Goal: Transaction & Acquisition: Purchase product/service

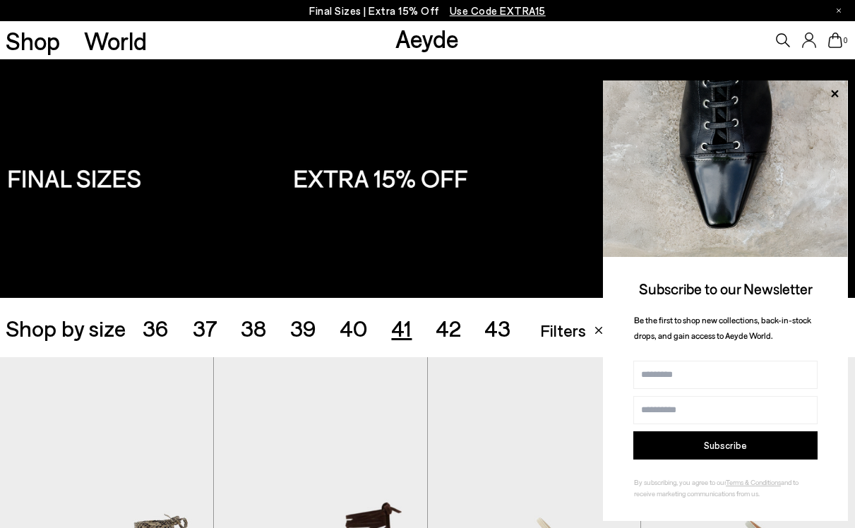
scroll to position [634, 0]
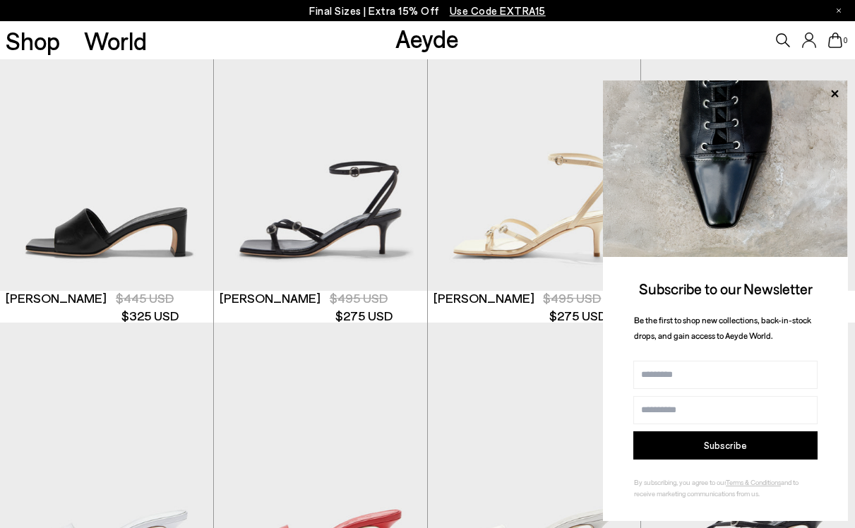
click at [704, 377] on input "Name" at bounding box center [725, 375] width 184 height 28
type input "******"
type input "**********"
click at [720, 443] on button "Subscribe" at bounding box center [725, 445] width 184 height 28
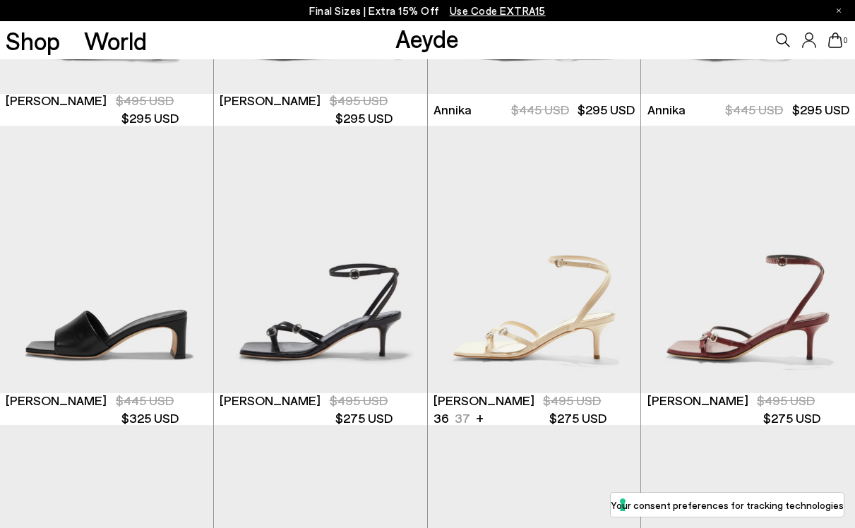
scroll to position [521, 0]
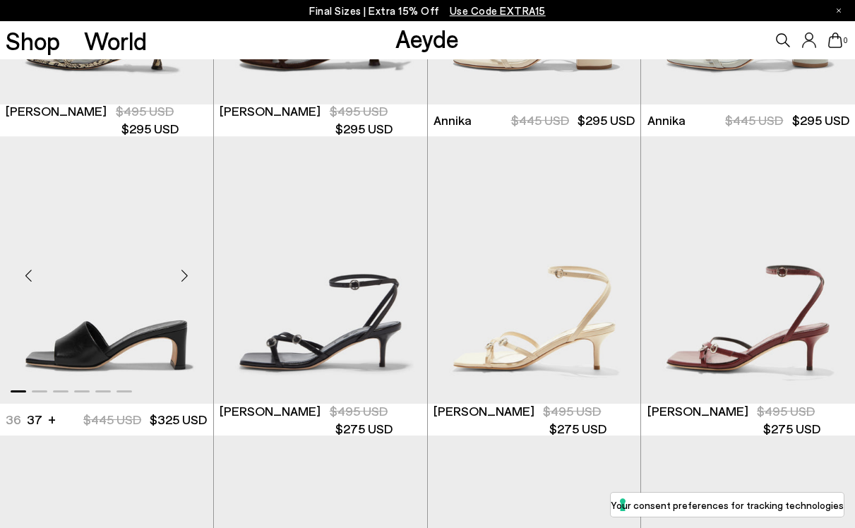
click at [44, 424] on div "Jeanie 36 37 37.5 38 38.5 +" at bounding box center [106, 420] width 201 height 18
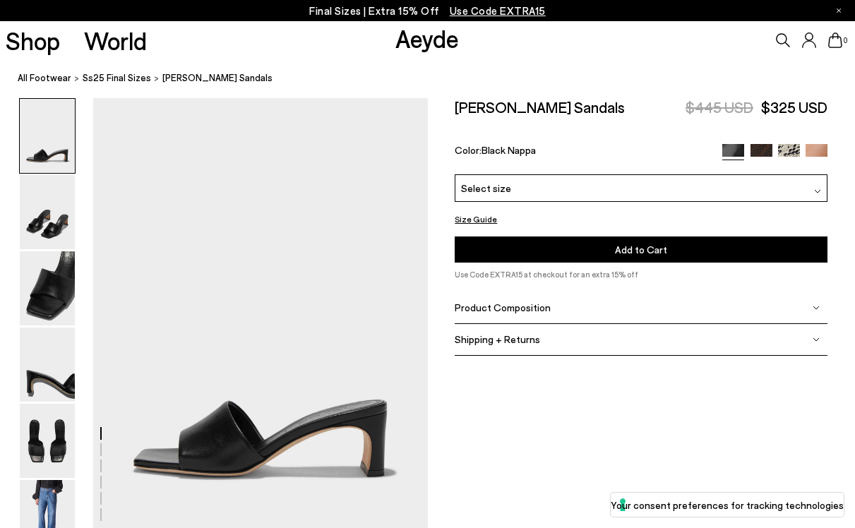
click at [522, 186] on div "Select size" at bounding box center [641, 188] width 373 height 28
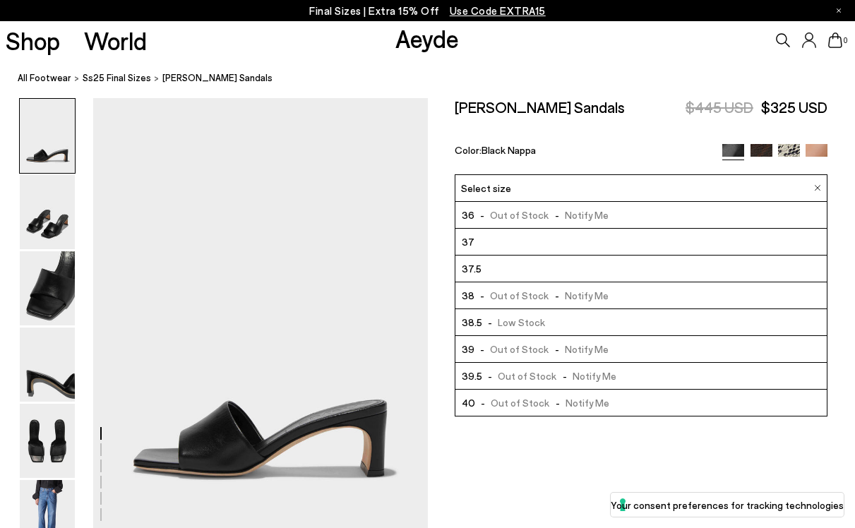
click at [763, 149] on img at bounding box center [762, 155] width 22 height 22
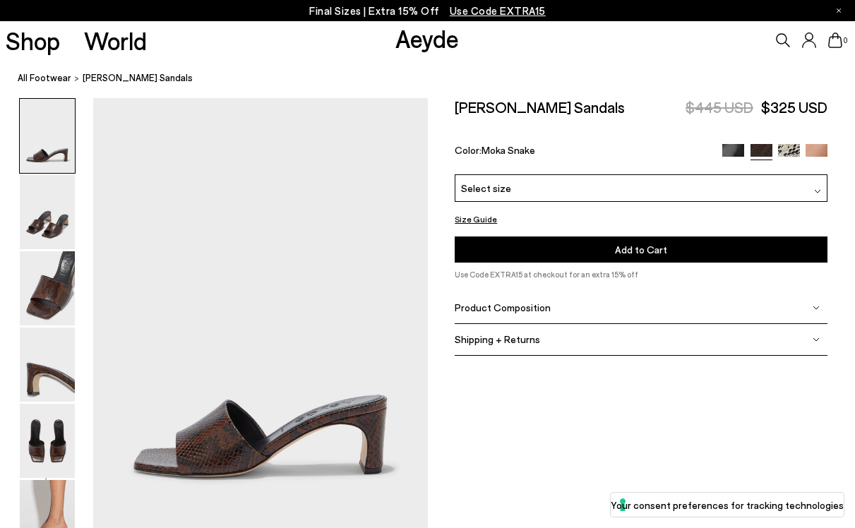
click at [634, 192] on div "Select size" at bounding box center [641, 188] width 373 height 28
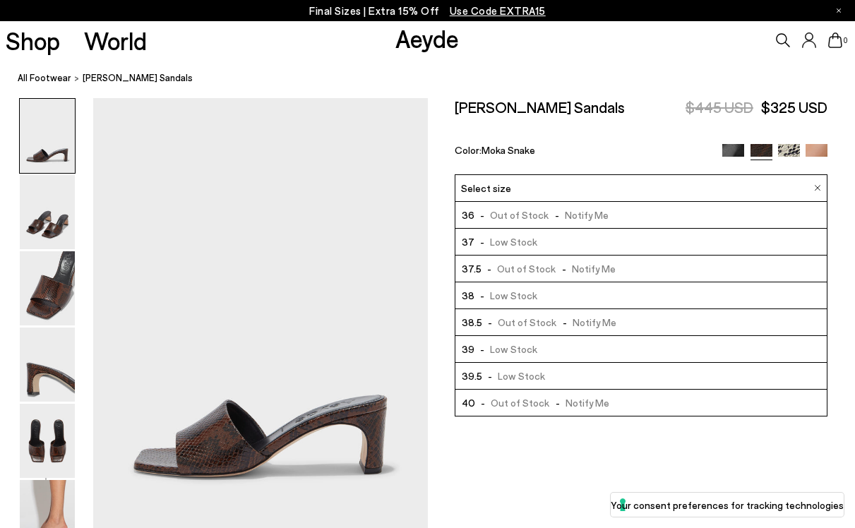
click at [792, 149] on img at bounding box center [789, 155] width 22 height 22
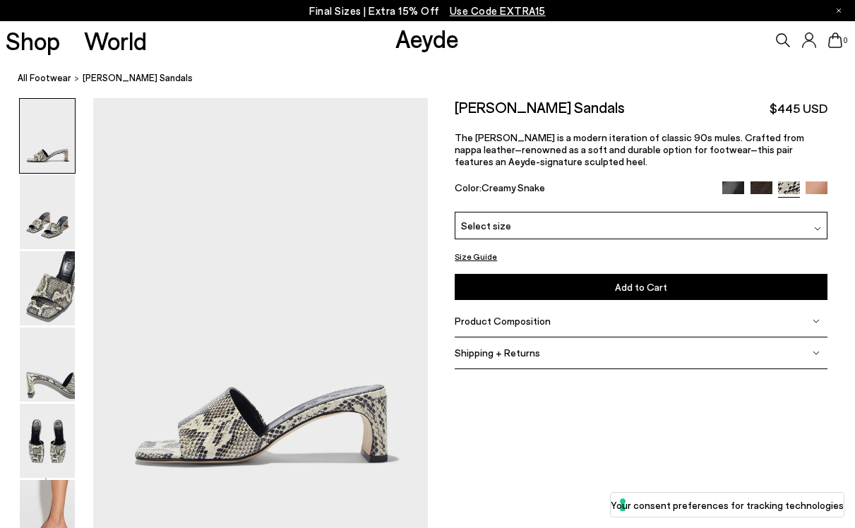
click at [640, 227] on div "Select size" at bounding box center [641, 226] width 373 height 28
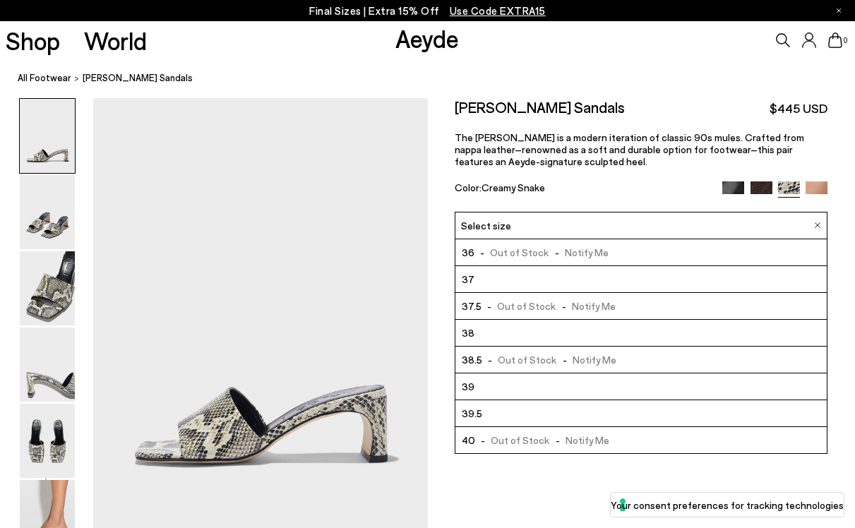
click at [818, 187] on img at bounding box center [817, 192] width 22 height 22
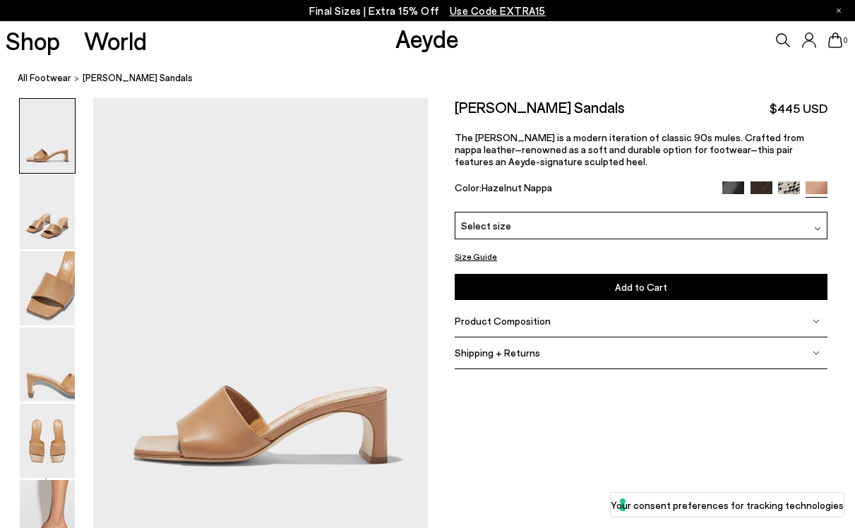
click at [748, 234] on div "Select size" at bounding box center [641, 226] width 373 height 28
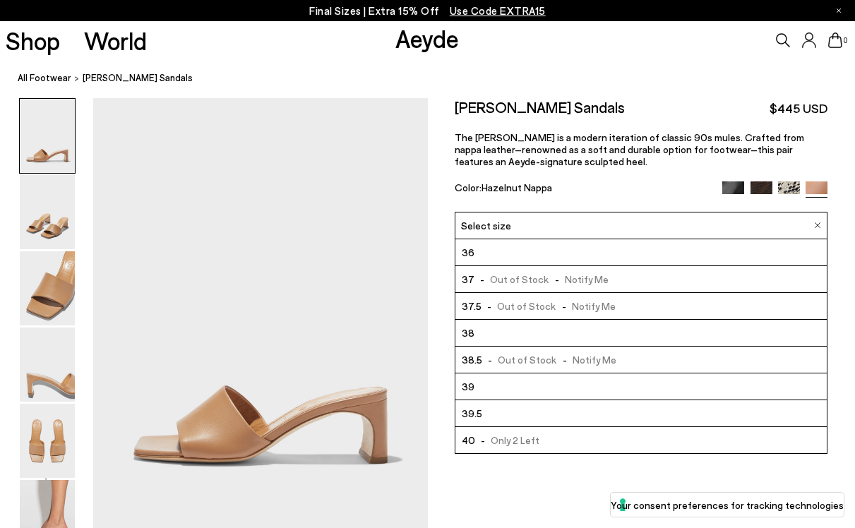
click at [640, 167] on div "Jeanie Leather Sandals $445 USD The Jeanie sandal is a modern iteration of clas…" at bounding box center [641, 155] width 373 height 114
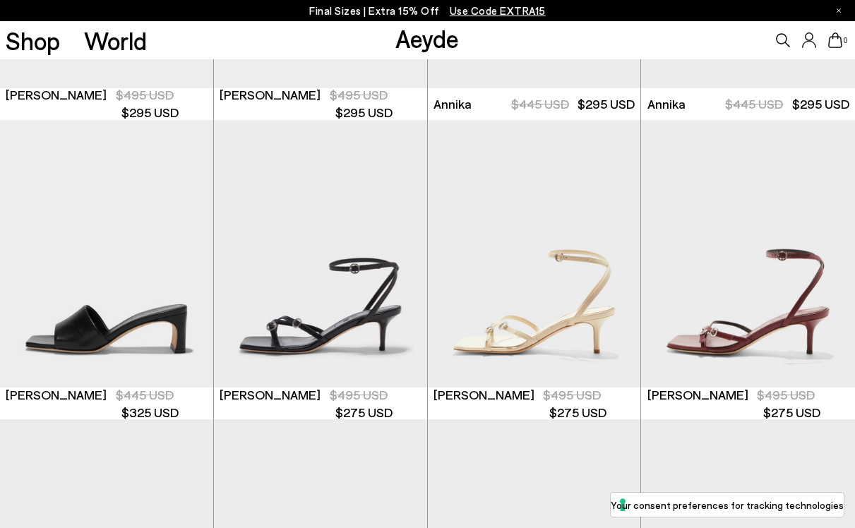
scroll to position [521, 0]
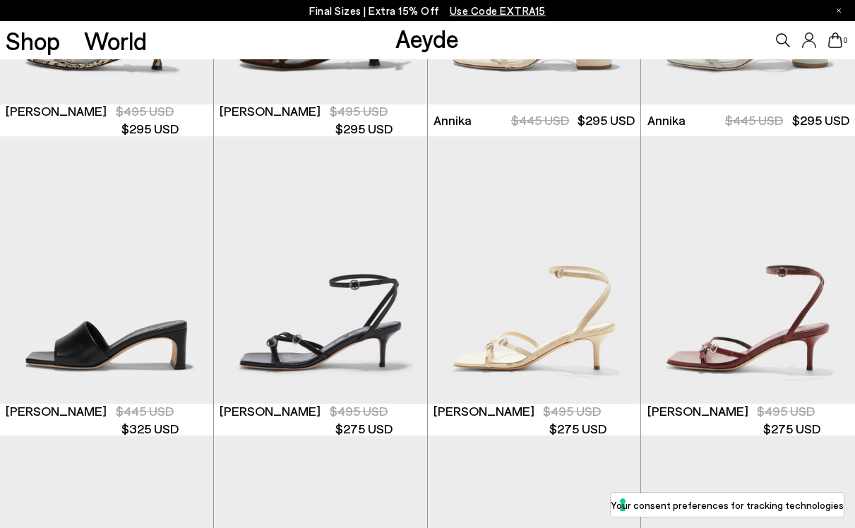
click at [481, 10] on span "Use Code EXTRA15" at bounding box center [498, 10] width 96 height 13
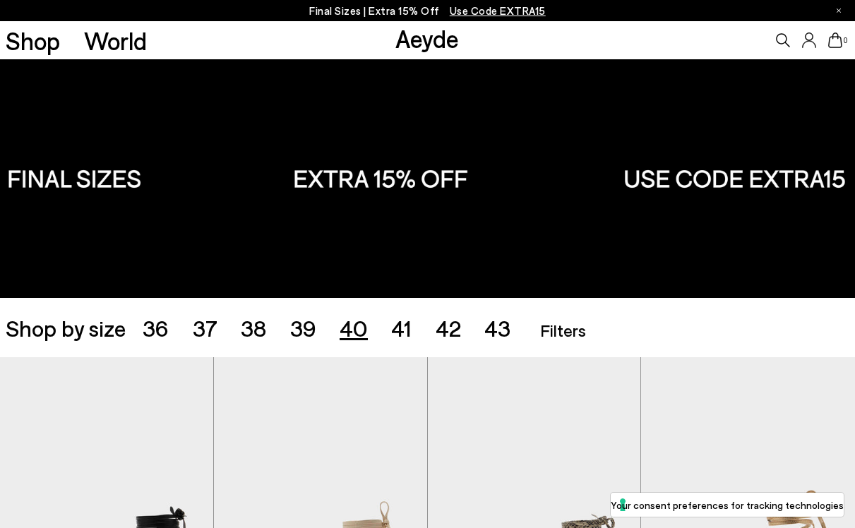
click at [354, 331] on span "40" at bounding box center [354, 327] width 28 height 27
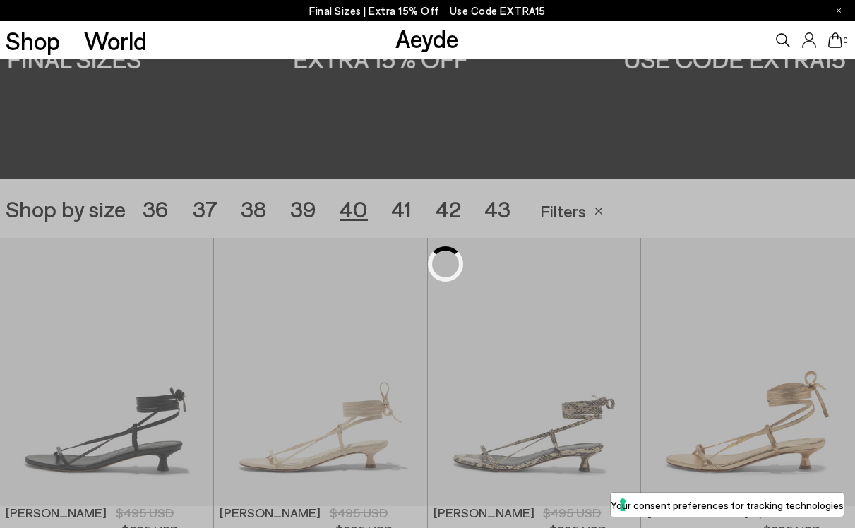
scroll to position [239, 0]
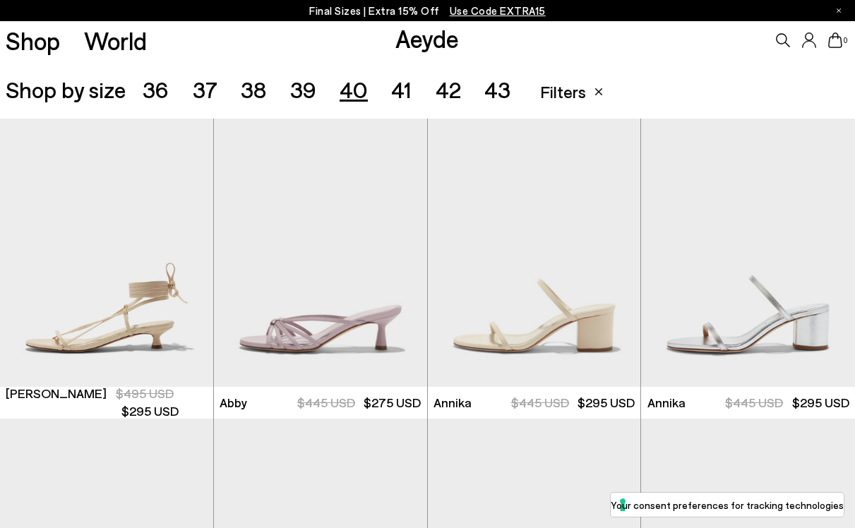
click at [398, 95] on span "41" at bounding box center [401, 89] width 20 height 27
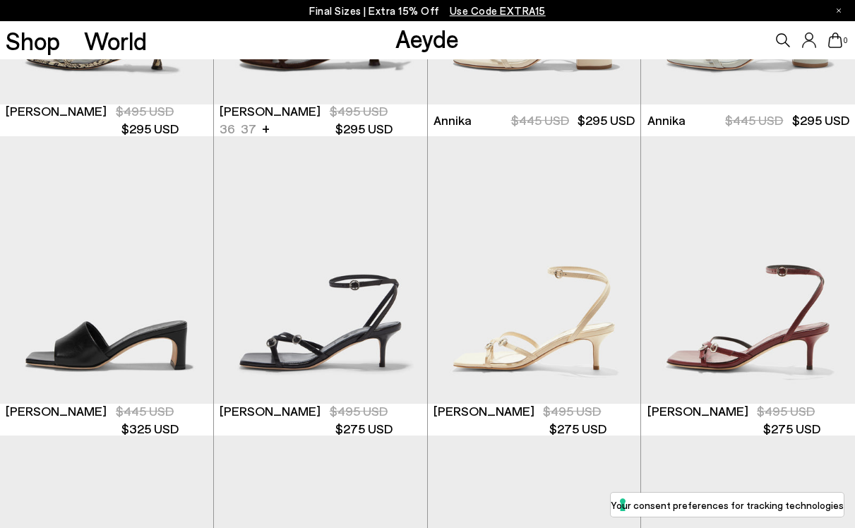
scroll to position [549, 0]
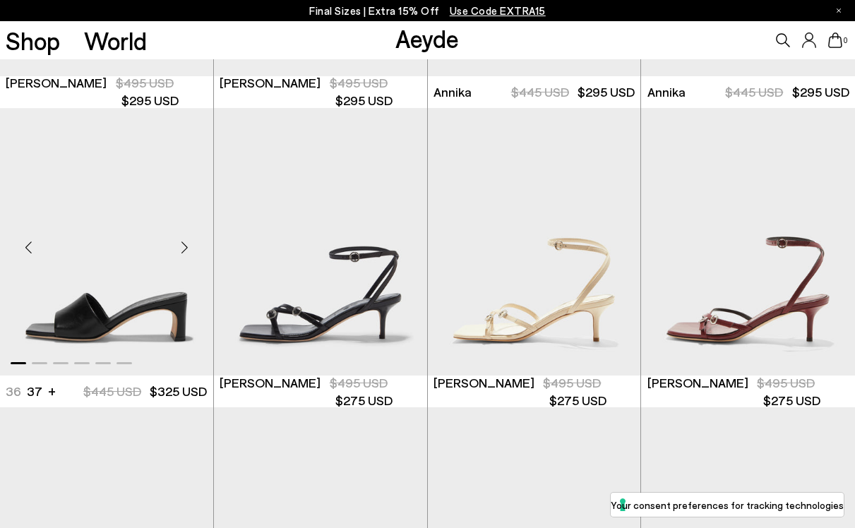
click at [119, 305] on img "1 / 6" at bounding box center [106, 242] width 213 height 268
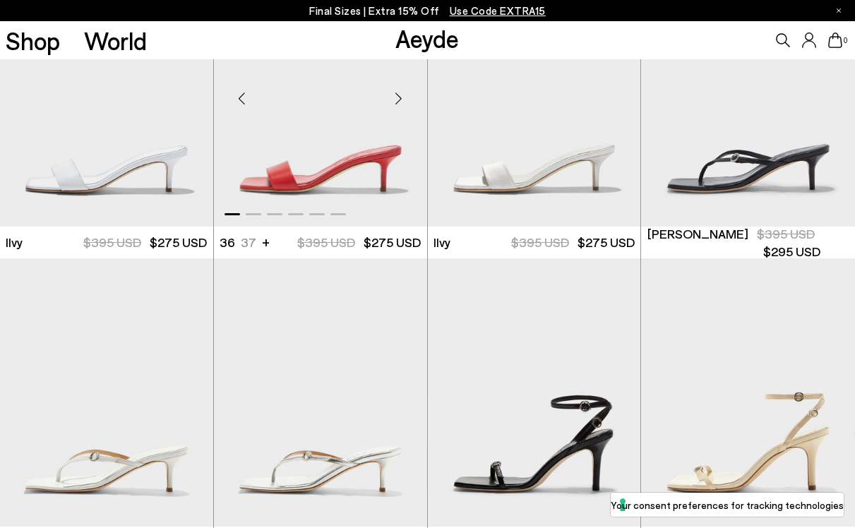
scroll to position [1001, 0]
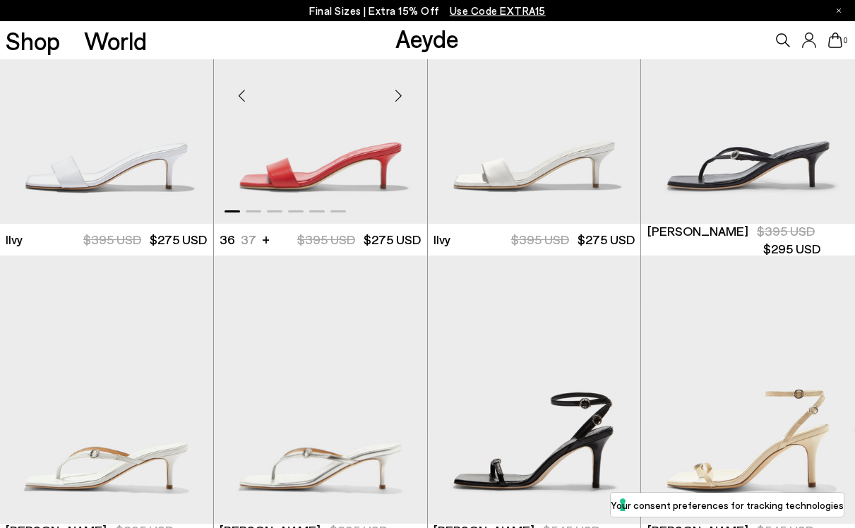
click at [342, 184] on img "1 / 6" at bounding box center [320, 90] width 213 height 268
click at [323, 197] on img "1 / 6" at bounding box center [320, 90] width 213 height 268
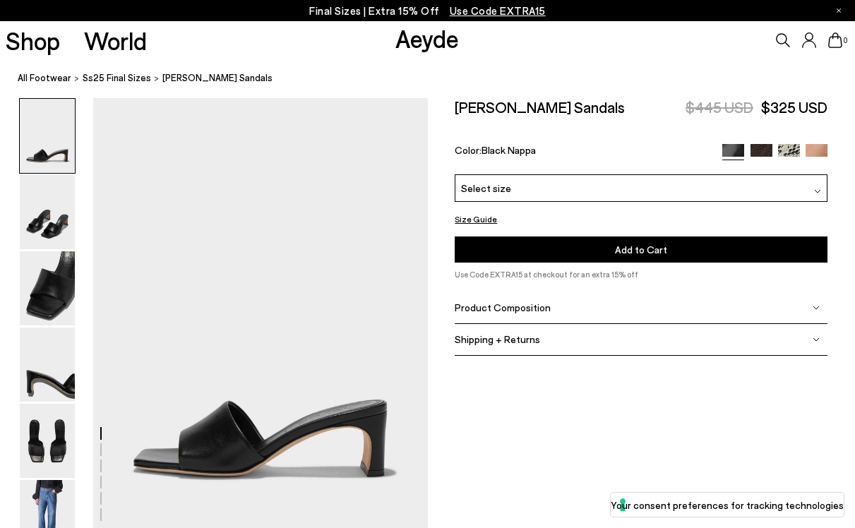
click at [564, 182] on div "Select size" at bounding box center [641, 188] width 373 height 28
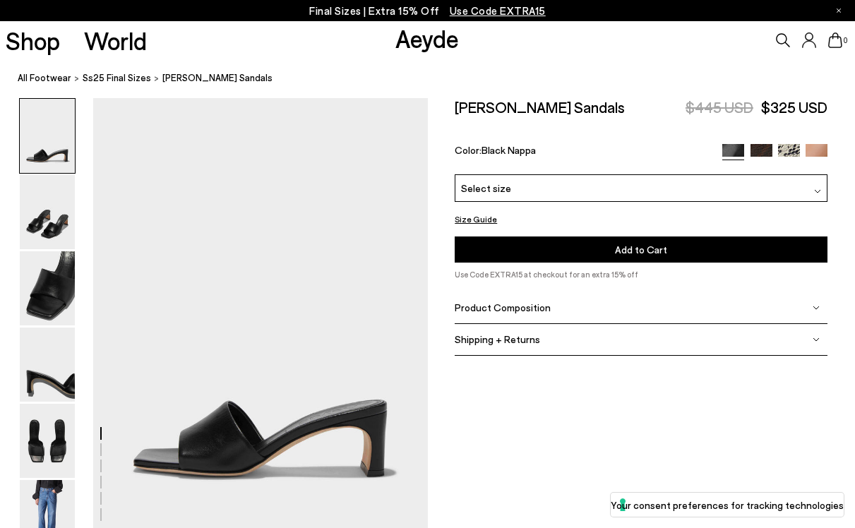
click at [580, 203] on div "Please Select a Color Black Nappa Black Nappa Moka Snake Creamy Snake Hazelnut …" at bounding box center [641, 218] width 373 height 88
click at [575, 196] on div "Select size" at bounding box center [641, 188] width 373 height 28
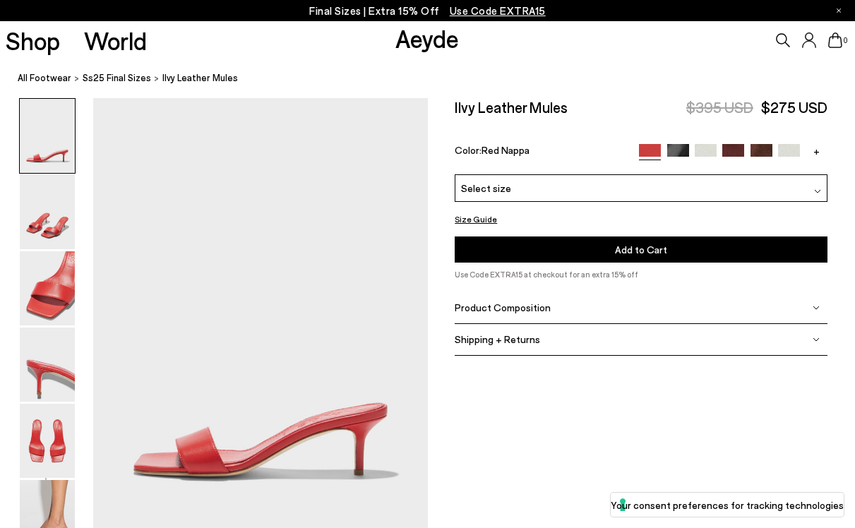
click at [566, 185] on div "Select size" at bounding box center [641, 188] width 373 height 28
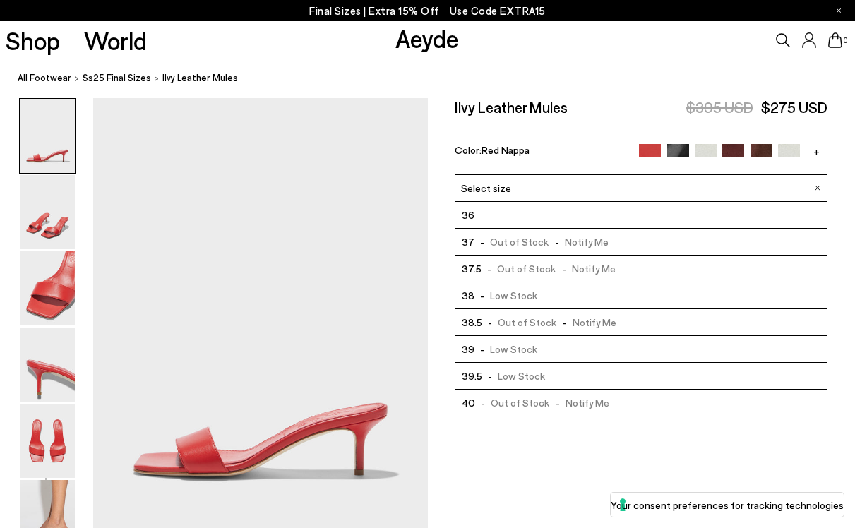
click at [499, 134] on div "Ilvy Leather Mules $395 USD $275 USD Color: Red Nappa +" at bounding box center [641, 136] width 373 height 76
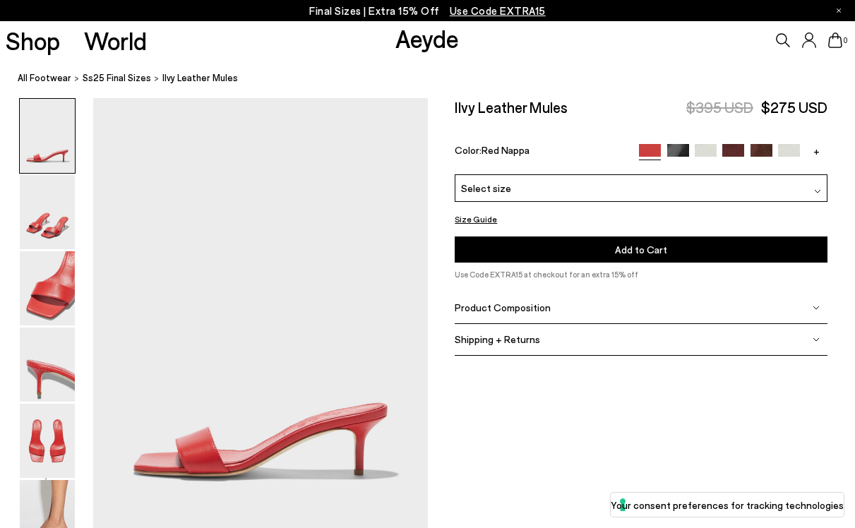
click at [482, 223] on button "Size Guide" at bounding box center [476, 219] width 42 height 18
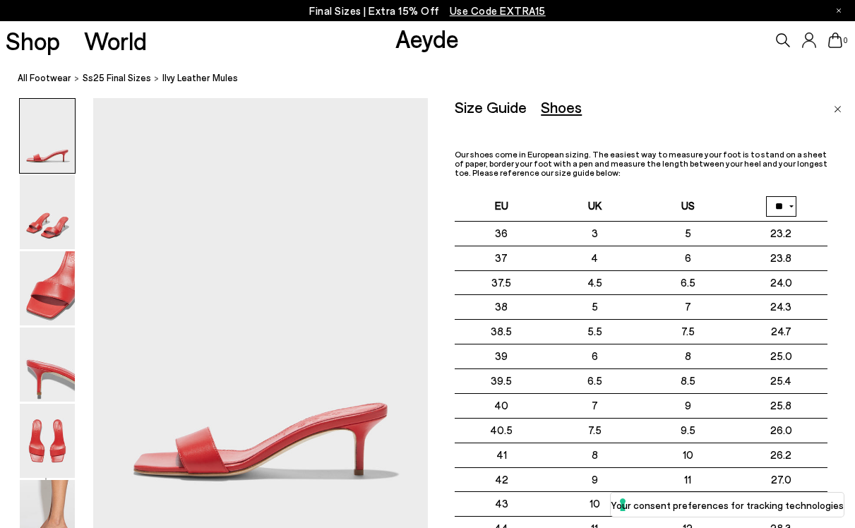
click at [439, 201] on div "Size Guide Shoes Belt Our shoes come in European sizing. The easiest way to mea…" at bounding box center [642, 234] width 428 height 273
click at [309, 44] on div "Shop World Aeyde 0" at bounding box center [427, 40] width 855 height 38
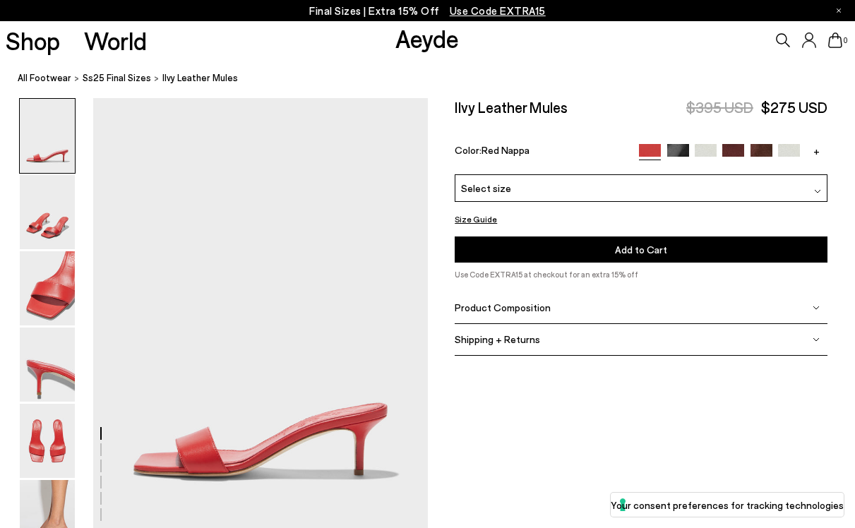
click at [626, 196] on div "Select size" at bounding box center [641, 188] width 373 height 28
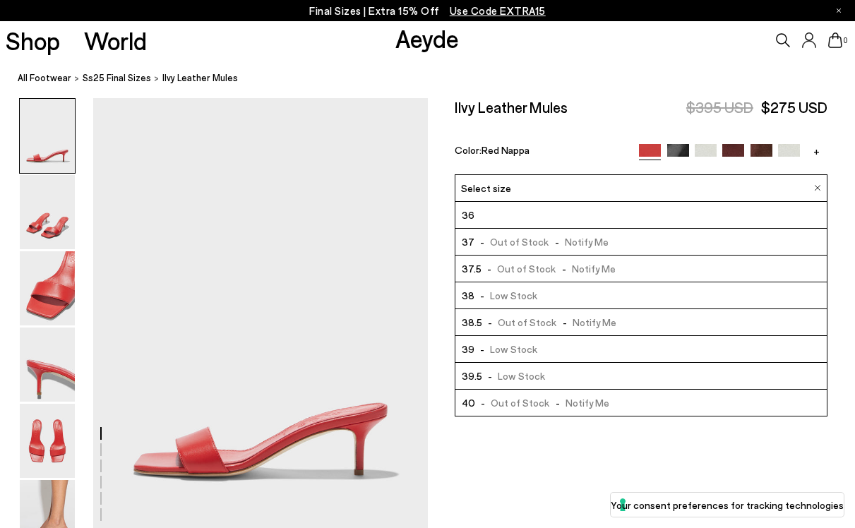
click at [677, 153] on img at bounding box center [678, 155] width 22 height 22
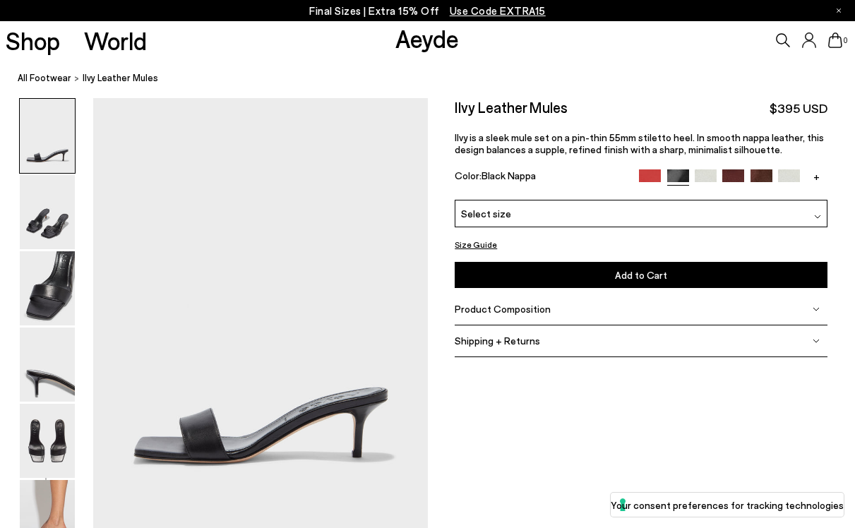
click at [629, 226] on div "Select size" at bounding box center [641, 214] width 373 height 28
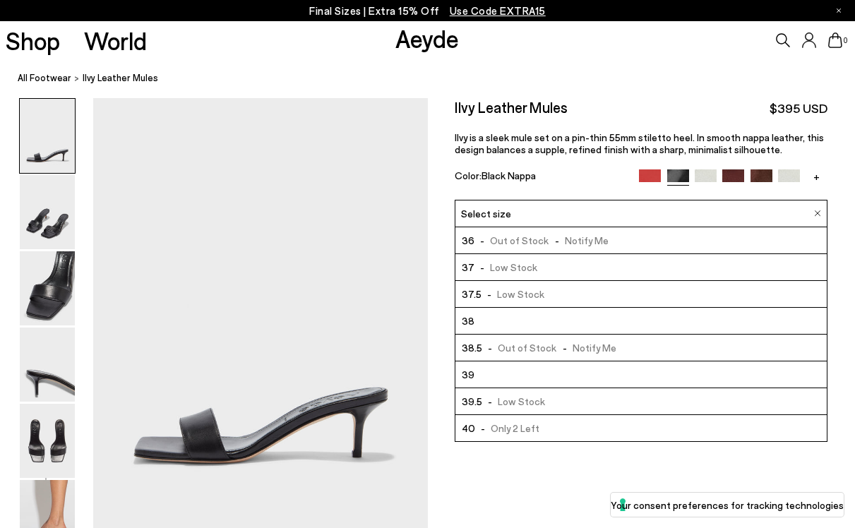
click at [472, 11] on span "Use Code EXTRA15" at bounding box center [498, 10] width 96 height 13
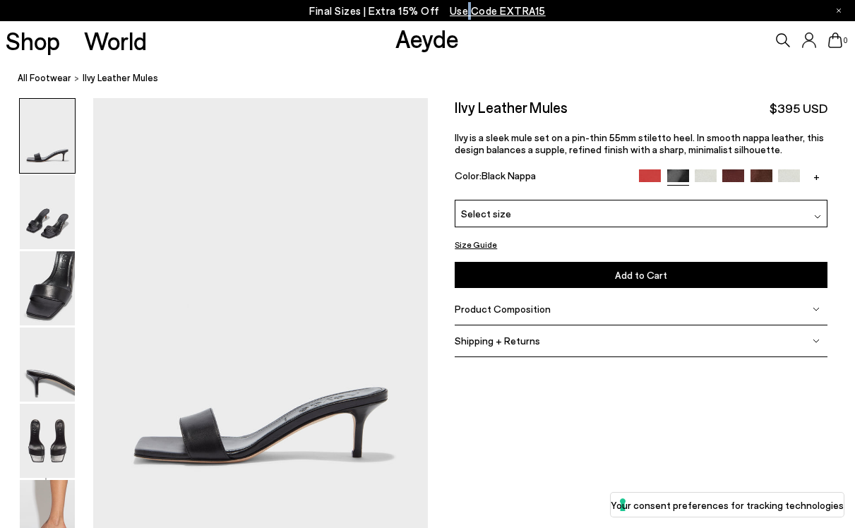
drag, startPoint x: 469, startPoint y: 7, endPoint x: 479, endPoint y: 14, distance: 12.1
click at [470, 7] on span "Use Code EXTRA15" at bounding box center [498, 10] width 96 height 13
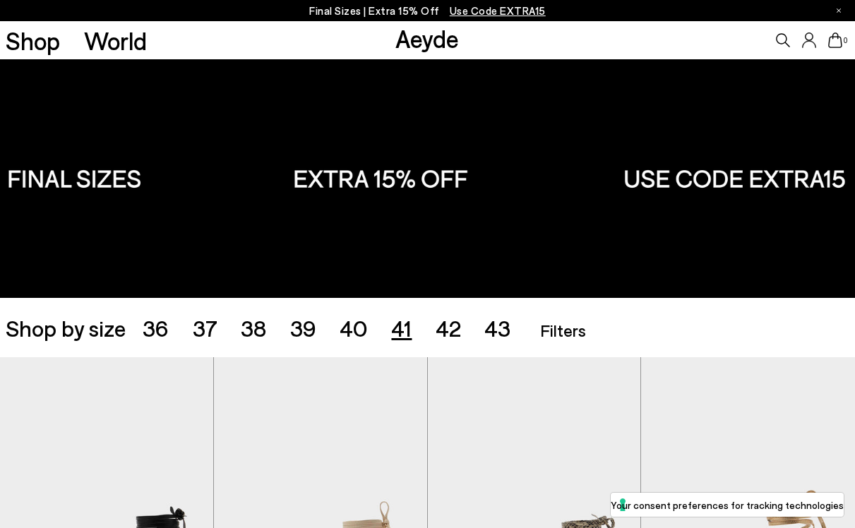
click at [406, 332] on span "41" at bounding box center [401, 327] width 20 height 27
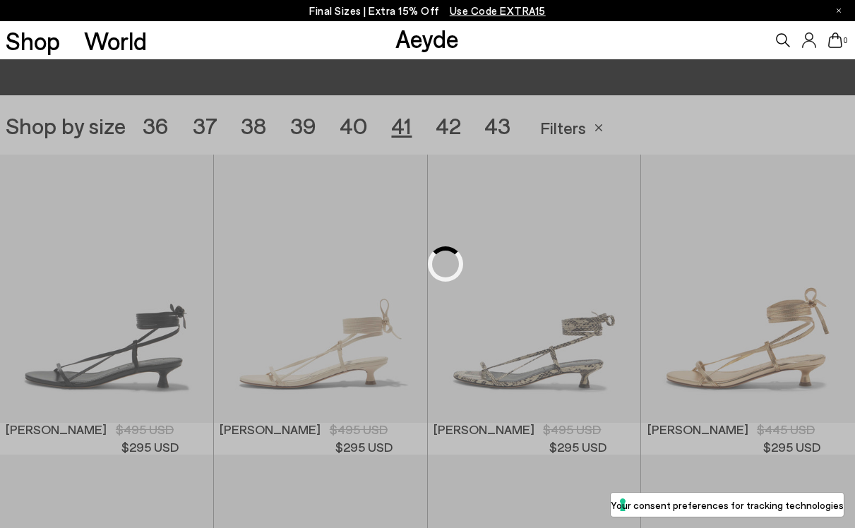
scroll to position [239, 0]
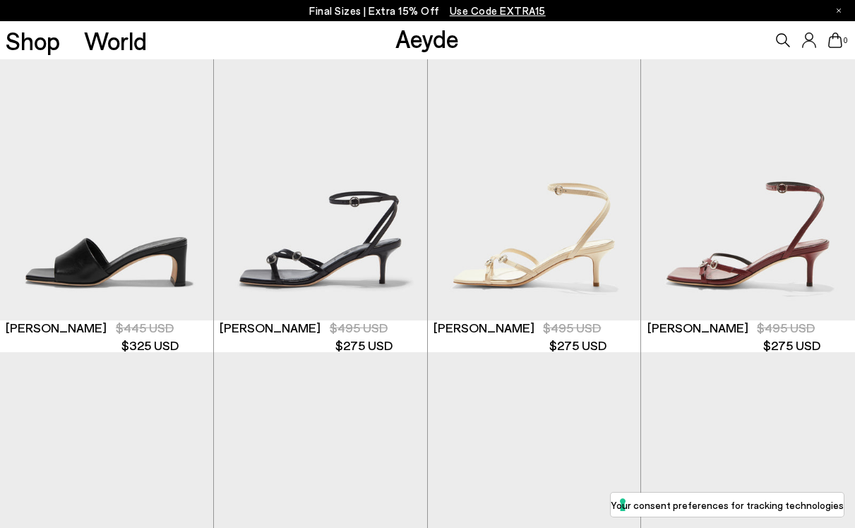
scroll to position [606, 0]
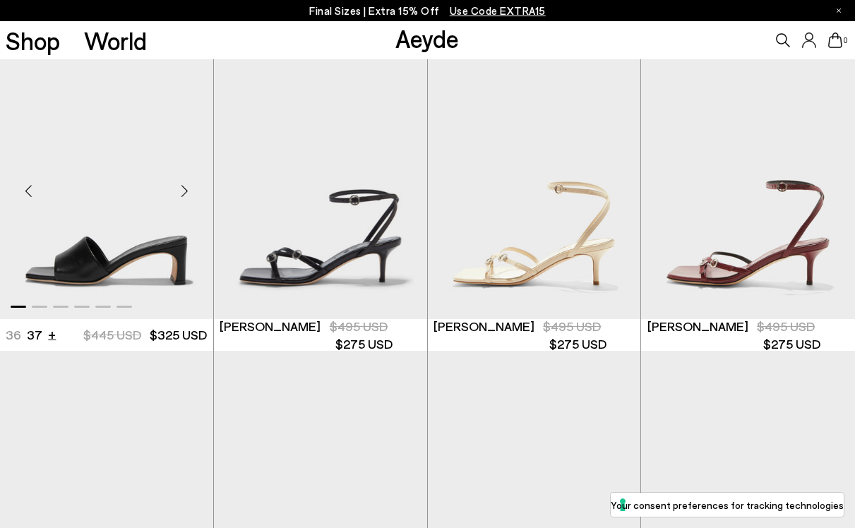
click at [53, 335] on li "+" at bounding box center [52, 334] width 8 height 19
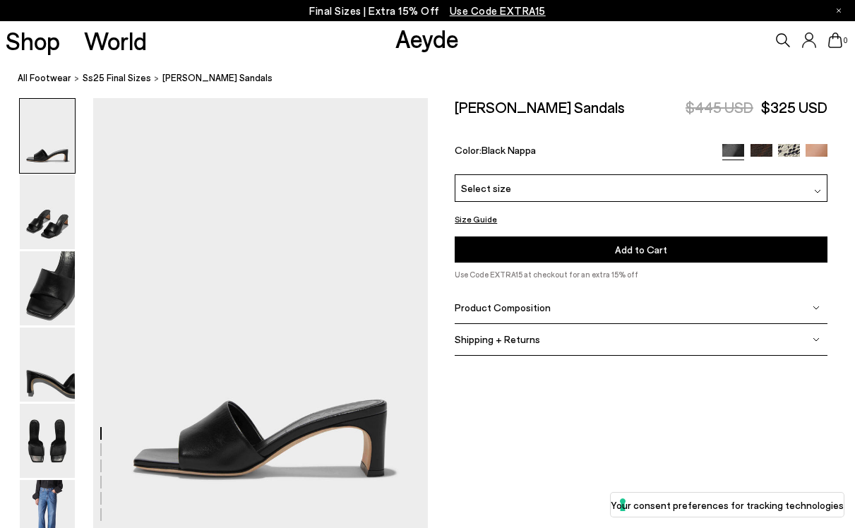
click at [515, 193] on div "Select size" at bounding box center [641, 188] width 373 height 28
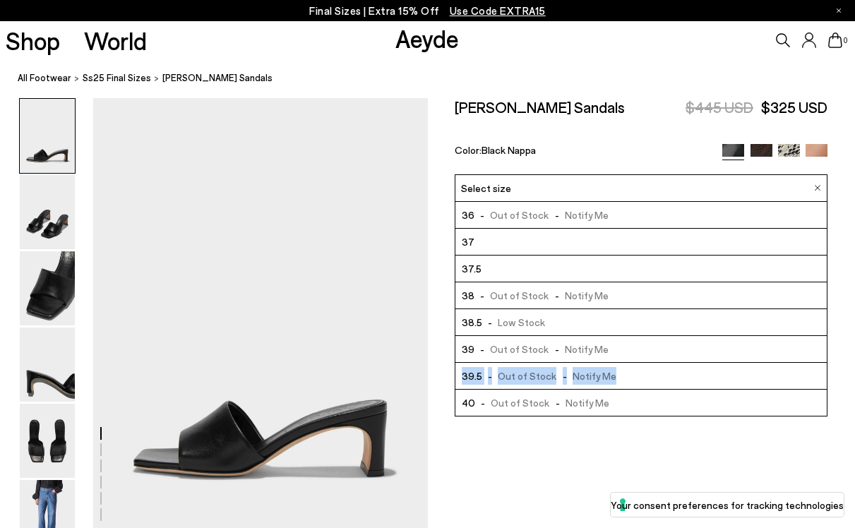
drag, startPoint x: 827, startPoint y: 350, endPoint x: 819, endPoint y: 374, distance: 25.2
click at [819, 374] on ul "36 - Out of Stock - Notify Me 37 37.5 38 - Out of Stock - Notify Me 38.5" at bounding box center [641, 309] width 373 height 215
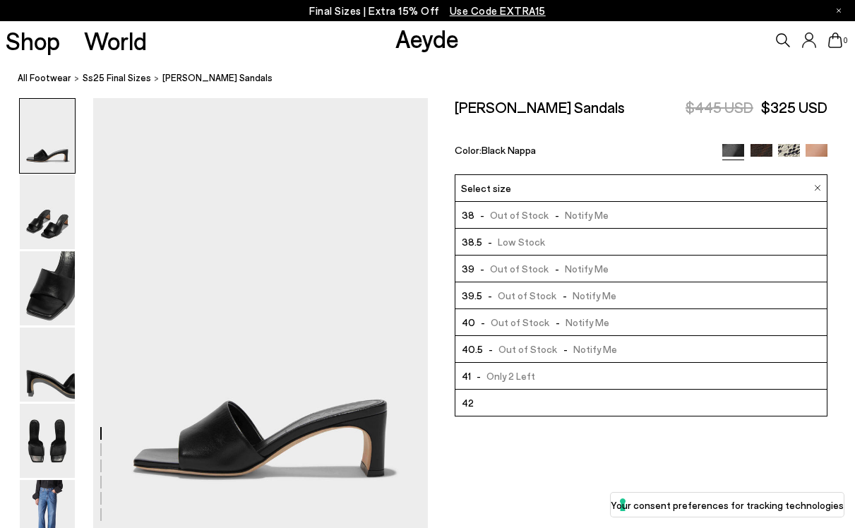
click at [518, 375] on span "- Only 2 Left" at bounding box center [503, 376] width 65 height 18
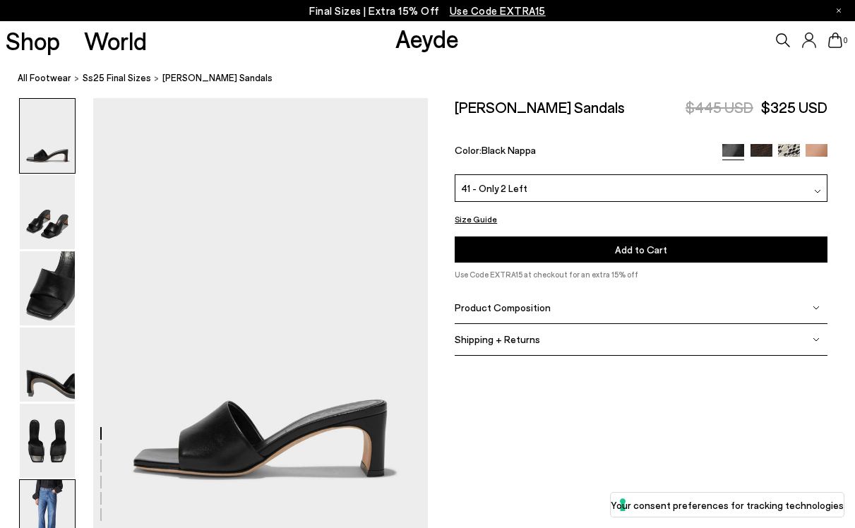
click at [52, 497] on img at bounding box center [47, 517] width 55 height 74
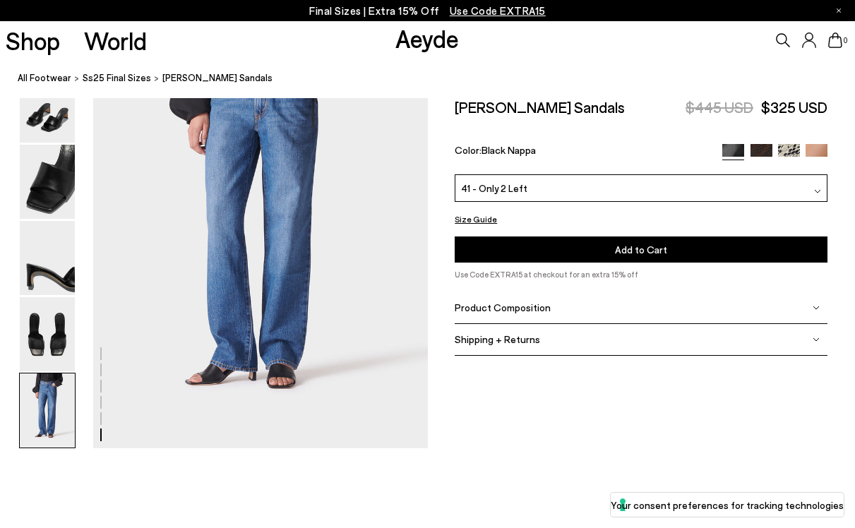
scroll to position [2337, 0]
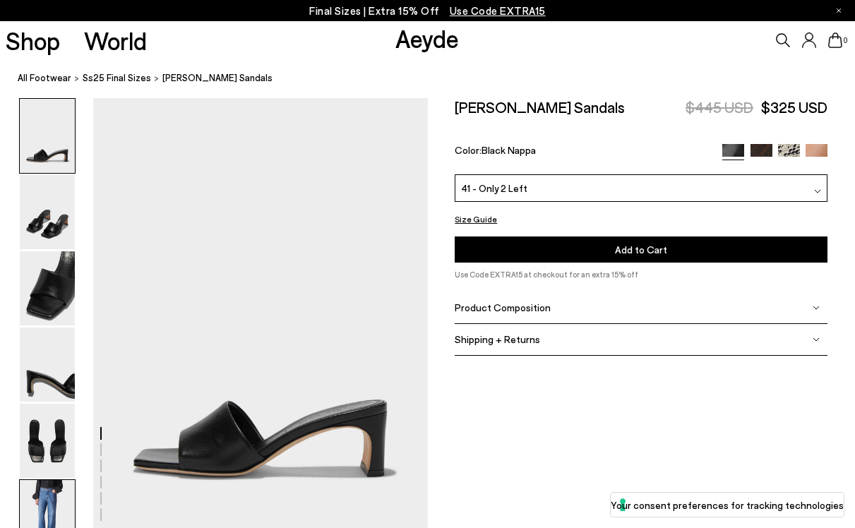
click at [57, 499] on img at bounding box center [47, 517] width 55 height 74
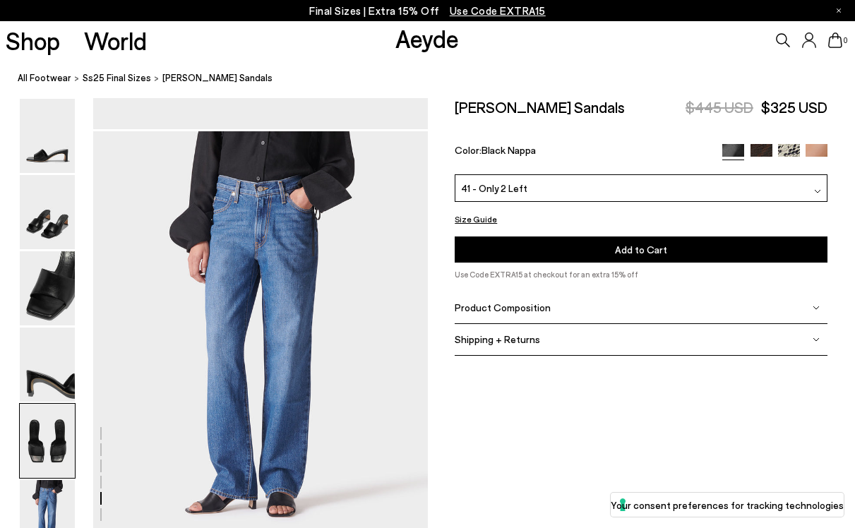
scroll to position [2337, 0]
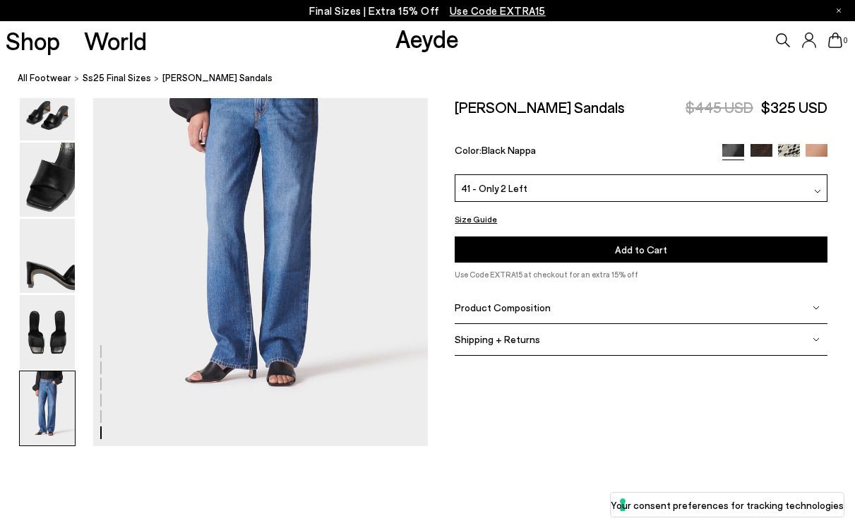
click at [665, 255] on button "Add to Cart Select a Size First" at bounding box center [641, 250] width 373 height 26
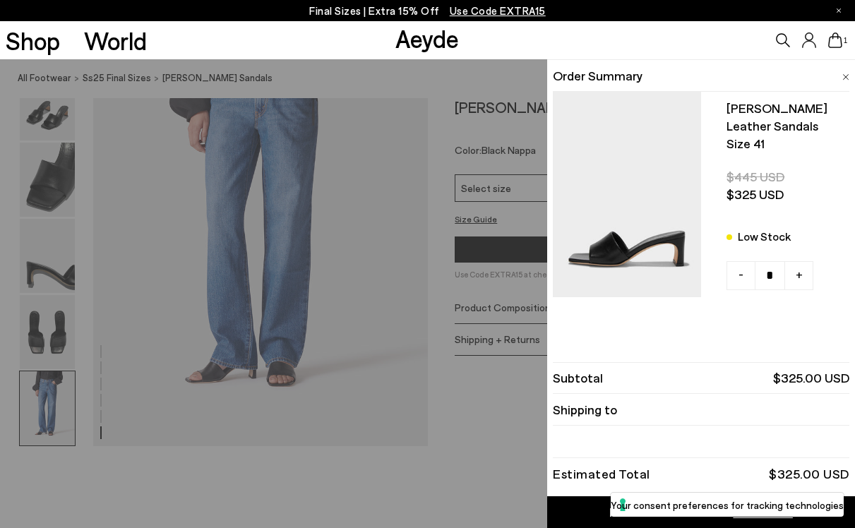
click at [599, 506] on link "Item Added to Cart View Cart" at bounding box center [701, 512] width 308 height 32
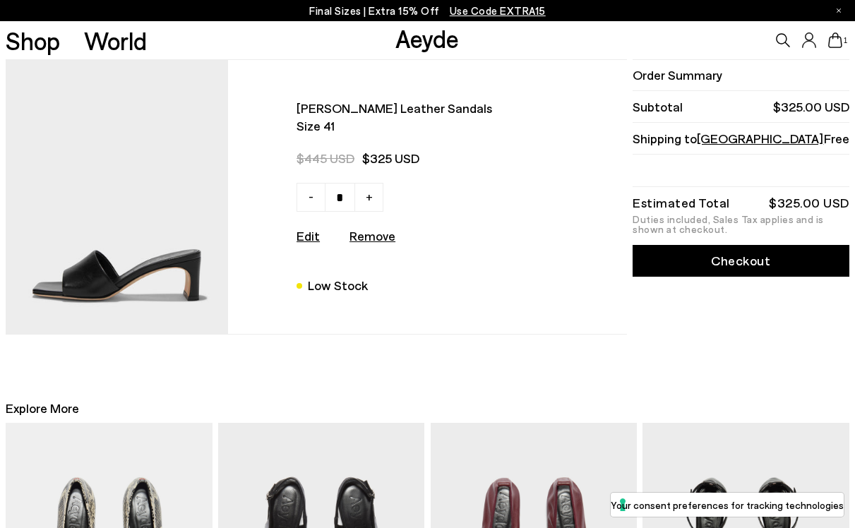
click at [664, 265] on link "Checkout" at bounding box center [741, 261] width 216 height 32
click at [665, 259] on link "Checkout" at bounding box center [741, 261] width 216 height 32
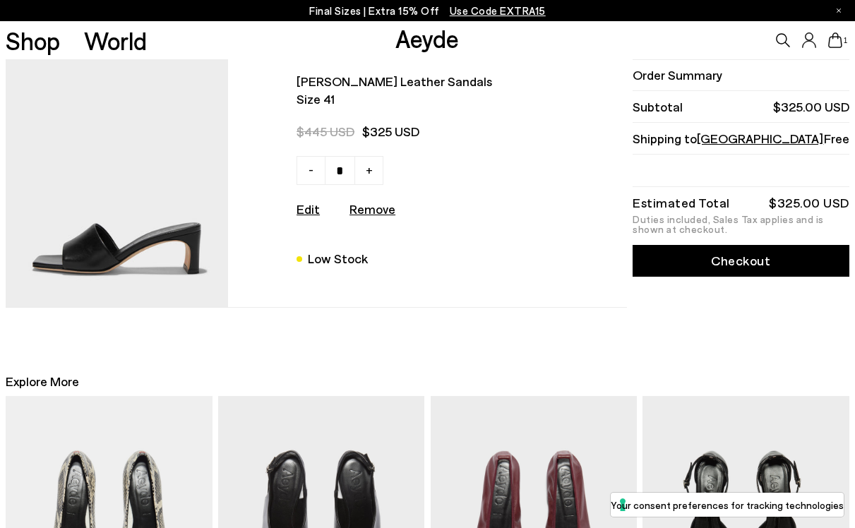
scroll to position [28, 0]
